Goal: Transaction & Acquisition: Purchase product/service

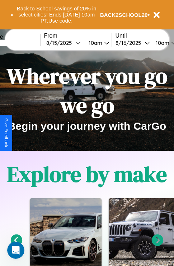
scroll to position [110, 0]
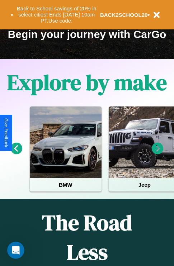
click at [157, 153] on icon at bounding box center [158, 149] width 12 height 12
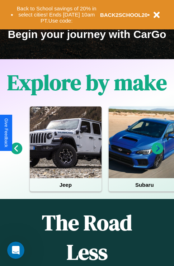
click at [16, 153] on icon at bounding box center [17, 149] width 12 height 12
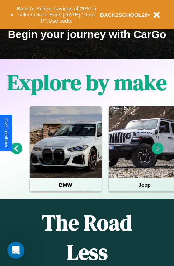
click at [157, 153] on icon at bounding box center [158, 149] width 12 height 12
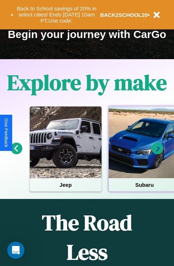
click at [144, 153] on div at bounding box center [145, 142] width 72 height 72
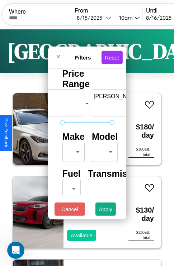
scroll to position [0, 44]
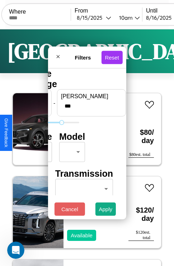
type input "***"
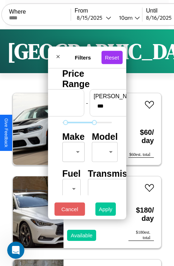
type input "**"
click at [106, 211] on button "Apply" at bounding box center [105, 208] width 21 height 13
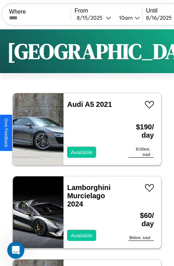
scroll to position [2604, 0]
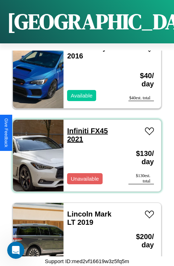
click at [76, 127] on link "Infiniti FX45 2021" at bounding box center [87, 135] width 40 height 16
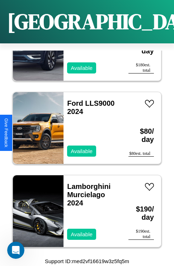
scroll to position [1108, 0]
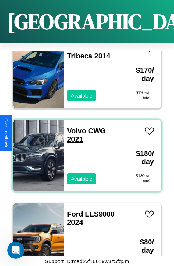
click at [74, 127] on link "Volvo CWG 2021" at bounding box center [86, 135] width 38 height 16
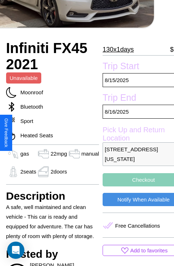
scroll to position [120, 24]
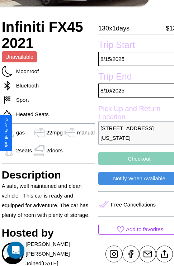
click at [133, 133] on p "[STREET_ADDRESS][US_STATE]" at bounding box center [139, 133] width 82 height 24
click at [133, 133] on p "5109 Spring Street Dallas Texas 53674 United States" at bounding box center [139, 133] width 82 height 24
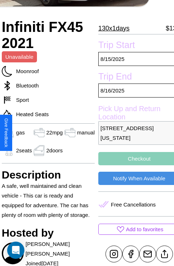
click at [133, 133] on p "5109 Spring Street Dallas Texas 53674 United States" at bounding box center [139, 133] width 82 height 24
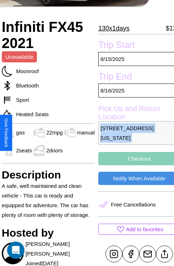
click at [133, 133] on p "5109 Spring Street Dallas Texas 53674 United States" at bounding box center [139, 133] width 82 height 24
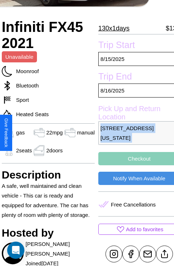
click at [133, 133] on p "5109 Spring Street Dallas Texas 53674 United States" at bounding box center [139, 133] width 82 height 24
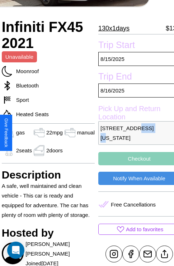
click at [133, 133] on p "5109 Spring Street Dallas Texas 53674 United States" at bounding box center [139, 133] width 82 height 24
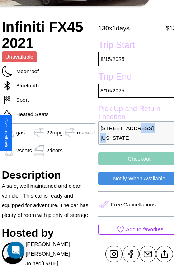
click at [133, 133] on p "5109 Spring Street Dallas Texas 53674 United States" at bounding box center [139, 133] width 82 height 24
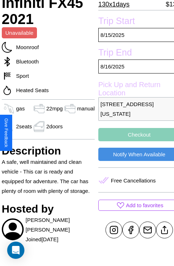
scroll to position [146, 24]
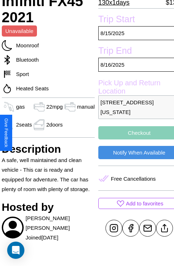
click at [133, 133] on button "Checkout" at bounding box center [139, 132] width 82 height 13
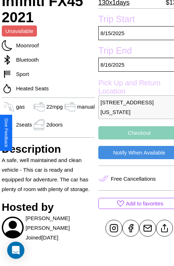
click at [133, 133] on button "Checkout" at bounding box center [139, 132] width 82 height 13
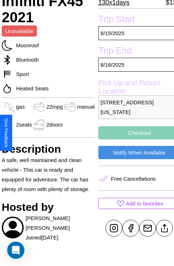
click at [133, 133] on button "Checkout" at bounding box center [139, 132] width 82 height 13
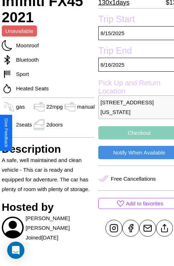
click at [133, 133] on button "Checkout" at bounding box center [139, 132] width 82 height 13
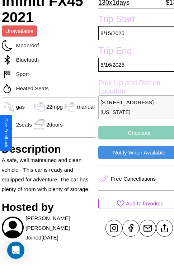
click at [133, 133] on button "Checkout" at bounding box center [139, 132] width 82 height 13
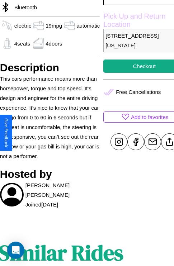
scroll to position [233, 27]
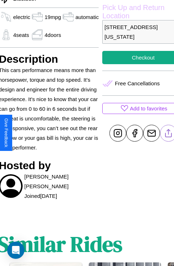
click at [168, 133] on line at bounding box center [168, 131] width 0 height 5
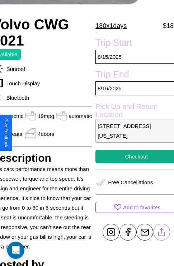
scroll to position [132, 34]
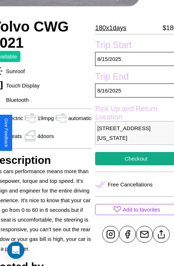
click at [133, 133] on p "1374 Second Street Dallas Texas 74349 United States" at bounding box center [136, 133] width 82 height 24
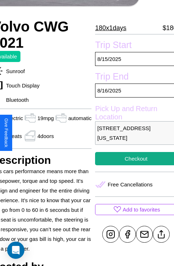
click at [133, 133] on p "1374 Second Street Dallas Texas 74349 United States" at bounding box center [136, 133] width 82 height 24
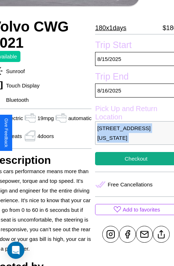
click at [133, 133] on p "1374 Second Street Dallas Texas 74349 United States" at bounding box center [136, 133] width 82 height 24
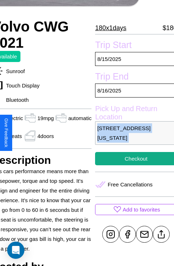
click at [133, 133] on p "1374 Second Street Dallas Texas 74349 United States" at bounding box center [136, 133] width 82 height 24
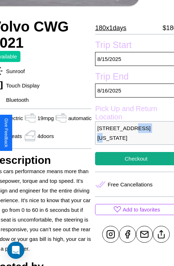
click at [133, 133] on p "1374 Second Street Dallas Texas 74349 United States" at bounding box center [136, 133] width 82 height 24
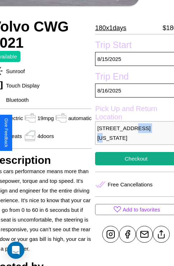
click at [133, 133] on p "1374 Second Street Dallas Texas 74349 United States" at bounding box center [136, 133] width 82 height 24
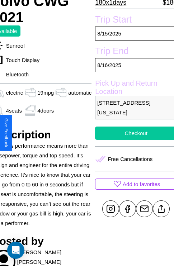
click at [133, 133] on button "Checkout" at bounding box center [136, 133] width 82 height 13
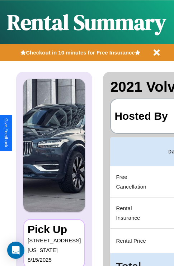
scroll to position [0, 135]
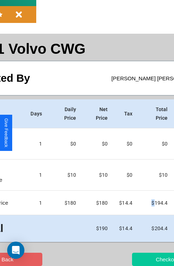
click at [139, 259] on button "Checkout" at bounding box center [167, 259] width 70 height 13
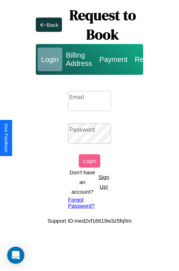
click at [104, 182] on p "Sign Up!" at bounding box center [104, 181] width 14 height 19
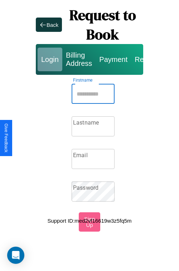
click at [93, 94] on input "Firstname" at bounding box center [93, 94] width 43 height 20
type input "*****"
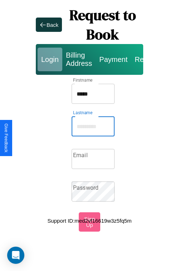
click at [93, 127] on input "Lastname" at bounding box center [93, 126] width 43 height 20
type input "*******"
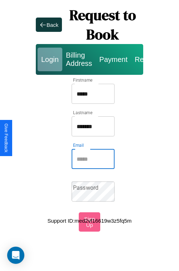
click at [93, 159] on input "Email" at bounding box center [93, 159] width 43 height 20
type input "**********"
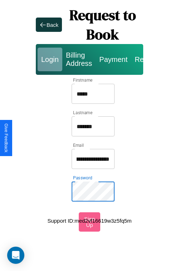
scroll to position [0, 0]
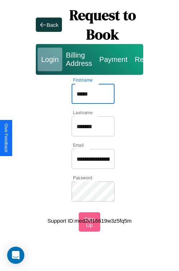
click at [93, 94] on input "*****" at bounding box center [93, 94] width 43 height 20
type input "**********"
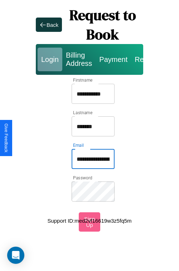
click at [93, 159] on input "**********" at bounding box center [93, 159] width 43 height 20
type input "**********"
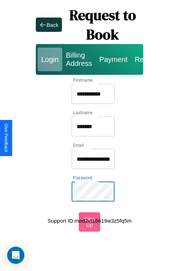
click at [0, 0] on div "**********" at bounding box center [89, 108] width 179 height 216
